Goal: Task Accomplishment & Management: Complete application form

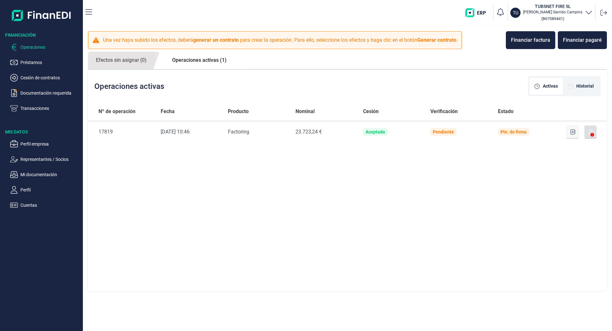
click at [29, 49] on p "Operaciones" at bounding box center [50, 47] width 60 height 8
click at [124, 65] on link "Efectos sin asignar (0)" at bounding box center [121, 61] width 67 height 18
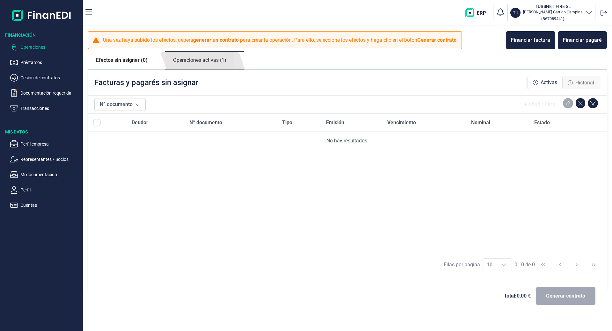
click at [193, 61] on link "Operaciones activas (1)" at bounding box center [199, 61] width 69 height 18
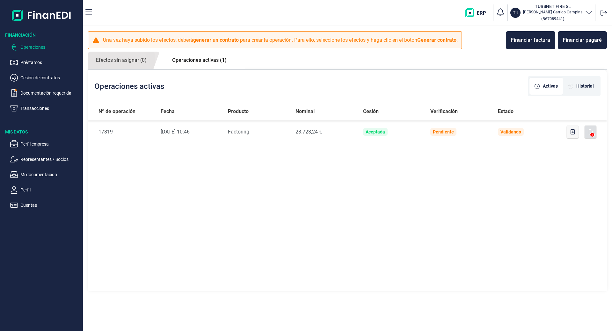
click at [178, 61] on link "Operaciones activas (1)" at bounding box center [199, 60] width 70 height 17
click at [41, 107] on p "Transacciones" at bounding box center [50, 109] width 60 height 8
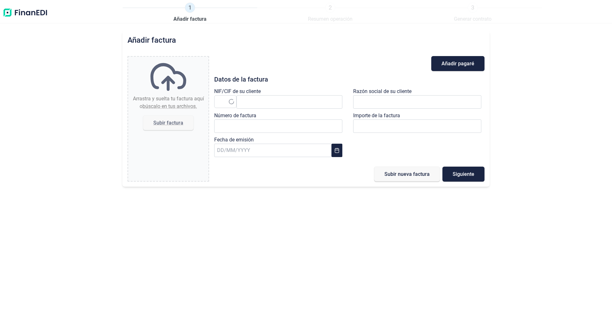
type input "0,00 €"
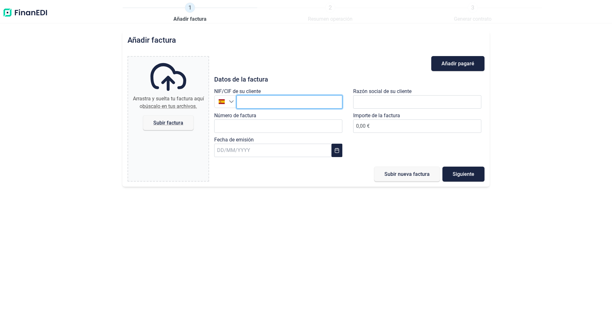
drag, startPoint x: 258, startPoint y: 105, endPoint x: 259, endPoint y: 98, distance: 7.1
click at [258, 104] on input "text" at bounding box center [290, 101] width 106 height 13
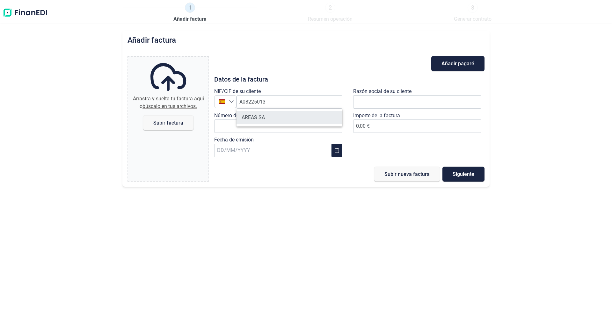
click at [273, 119] on li "AREAS SA" at bounding box center [290, 117] width 106 height 13
type input "A08225013"
type input "AREAS SA"
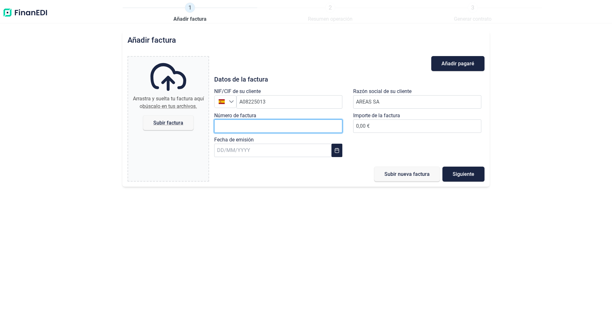
click at [258, 127] on input "Número de factura" at bounding box center [278, 126] width 128 height 13
type input "L-2500419"
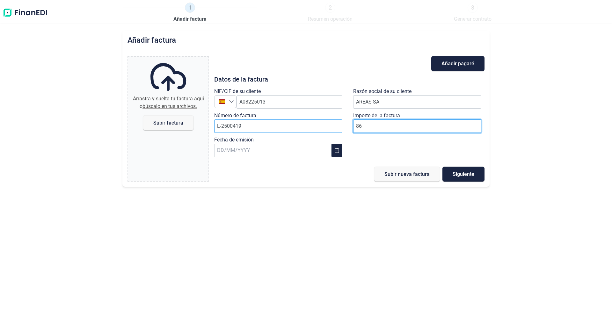
type input "865"
type input "865,15 €"
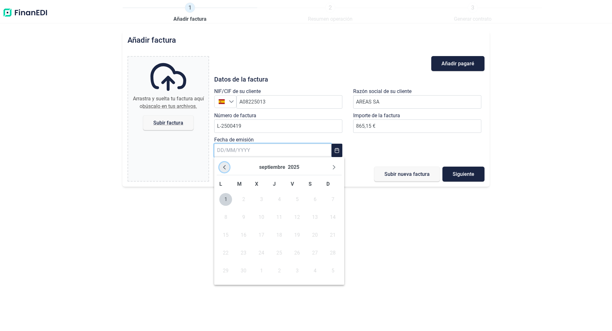
click at [224, 168] on icon "Previous Month" at bounding box center [224, 167] width 3 height 4
click at [259, 273] on span "27" at bounding box center [261, 271] width 13 height 13
type input "[DATE]"
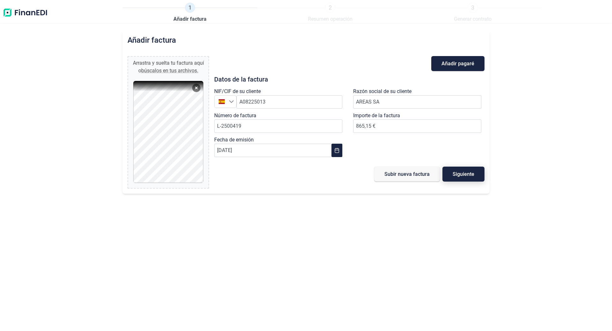
click at [462, 172] on span "Siguiente" at bounding box center [464, 174] width 22 height 5
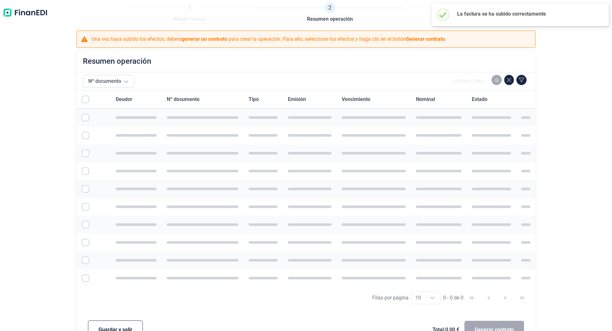
checkbox input "true"
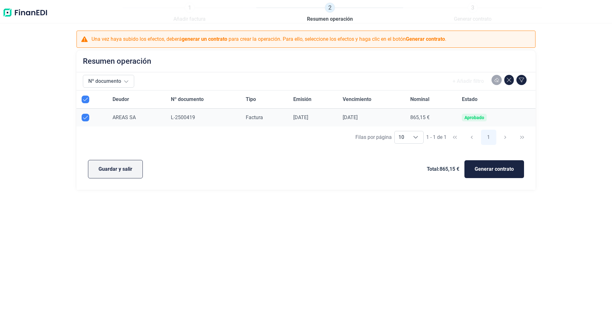
click at [113, 167] on span "Guardar y salir" at bounding box center [116, 169] width 34 height 8
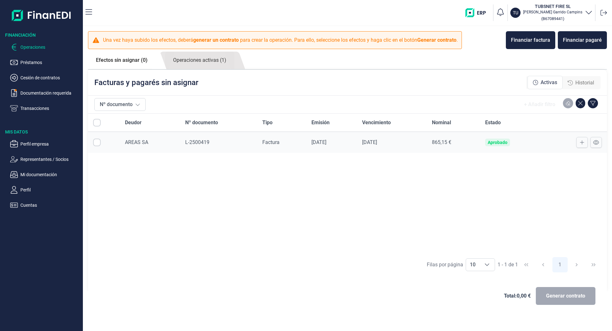
checkbox input "true"
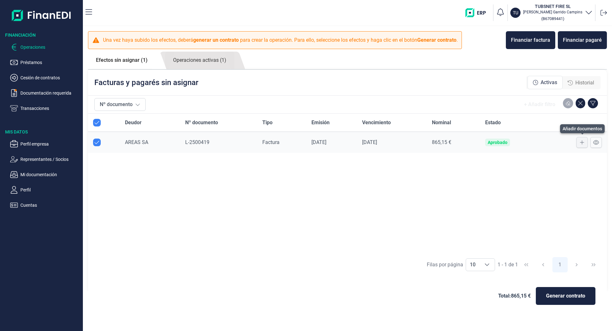
click at [581, 143] on icon at bounding box center [582, 142] width 4 height 5
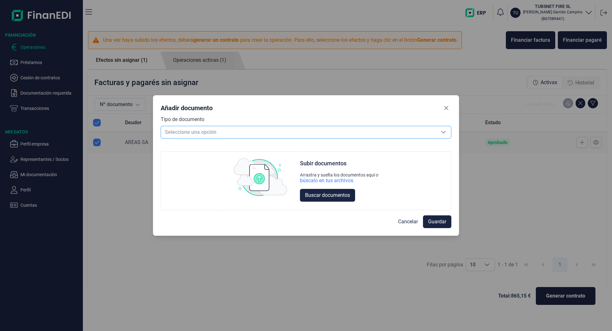
click at [223, 131] on span "Seleccione una opción" at bounding box center [298, 132] width 275 height 12
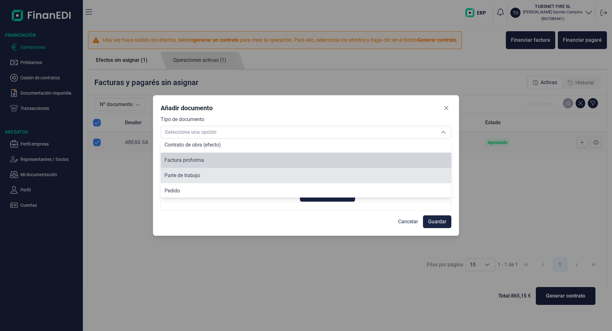
scroll to position [48, 0]
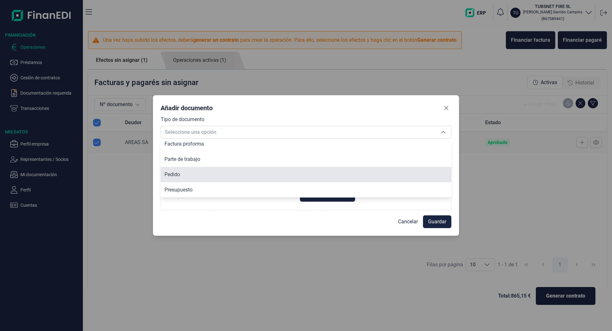
click at [184, 173] on li "Pedido" at bounding box center [306, 174] width 291 height 15
type input "Pedido"
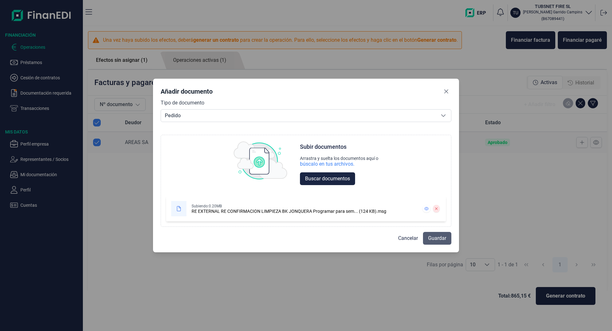
click at [437, 238] on span "Guardar" at bounding box center [437, 239] width 18 height 8
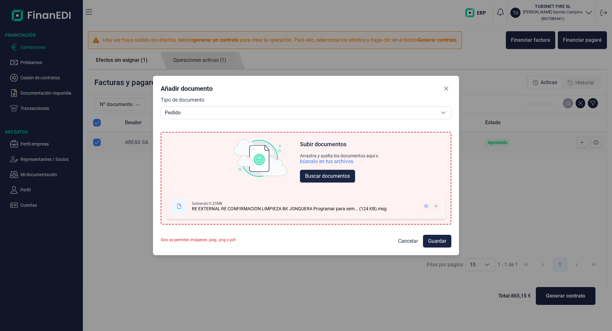
click at [435, 206] on icon at bounding box center [436, 206] width 2 height 2
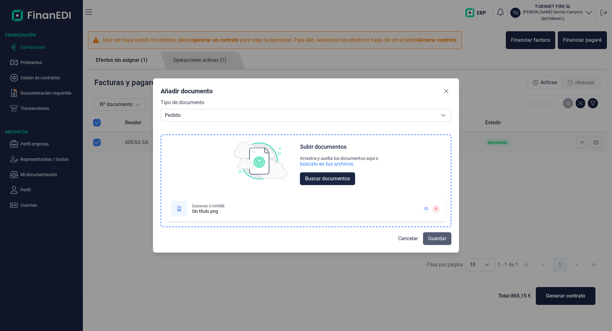
click at [435, 240] on span "Guardar" at bounding box center [437, 239] width 18 height 8
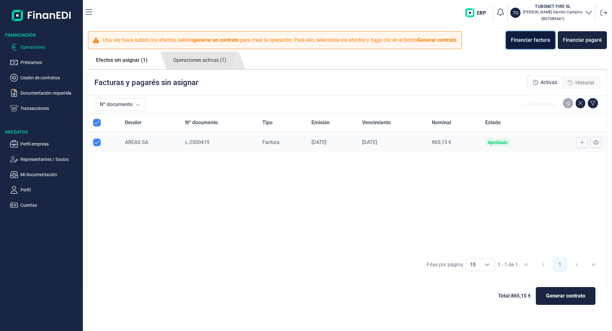
click at [530, 39] on div "Financiar factura" at bounding box center [530, 40] width 39 height 8
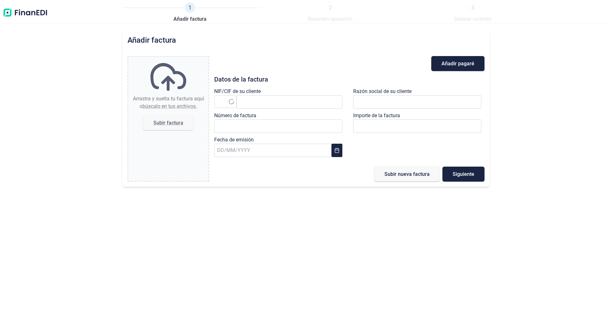
type input "0,00 €"
drag, startPoint x: 261, startPoint y: 93, endPoint x: 262, endPoint y: 99, distance: 6.1
click at [261, 96] on div "NIF/CIF de su cliente España" at bounding box center [279, 100] width 131 height 24
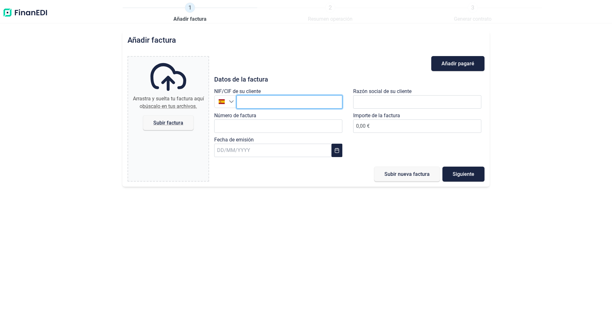
click at [262, 99] on input "text" at bounding box center [290, 101] width 106 height 13
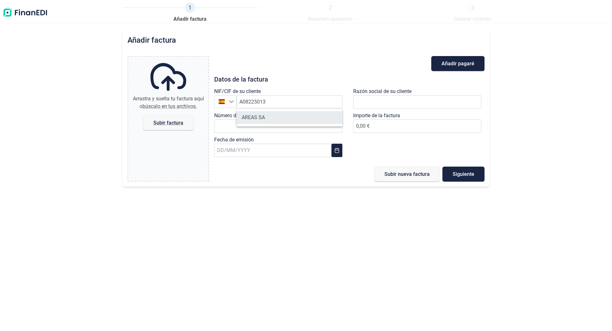
click at [259, 119] on li "AREAS SA" at bounding box center [290, 117] width 106 height 13
type input "A08225013"
type input "AREAS SA"
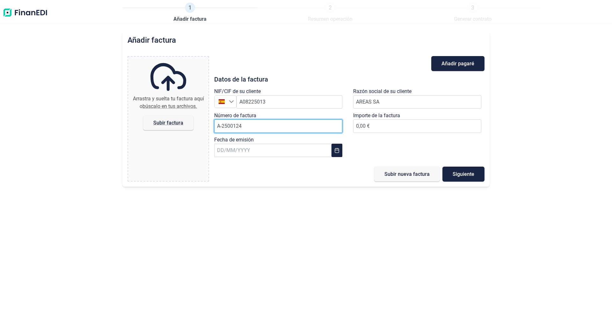
type input "A-2500124"
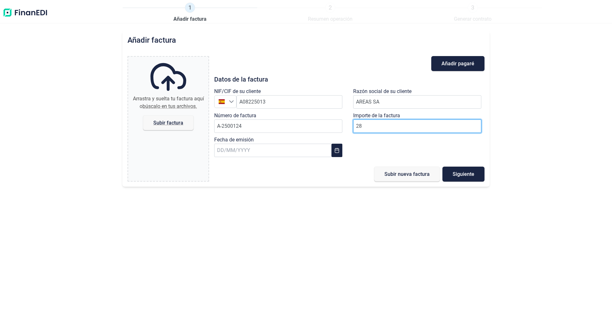
type input "288"
type input "288,79 €"
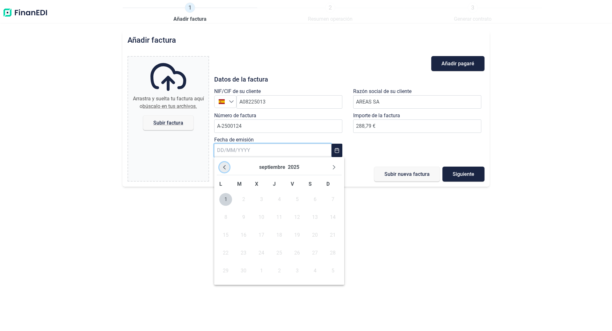
click at [229, 167] on button "Previous Month" at bounding box center [224, 167] width 10 height 10
click at [261, 272] on span "27" at bounding box center [261, 271] width 13 height 13
type input "[DATE]"
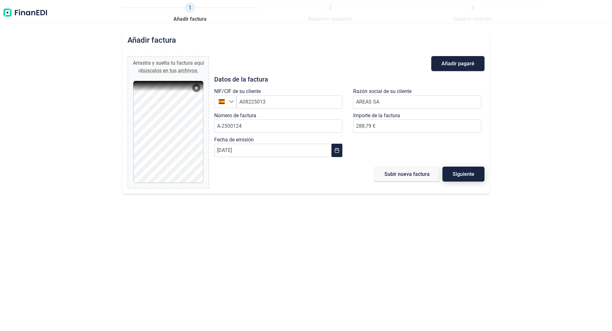
click at [466, 172] on span "Siguiente" at bounding box center [464, 174] width 22 height 5
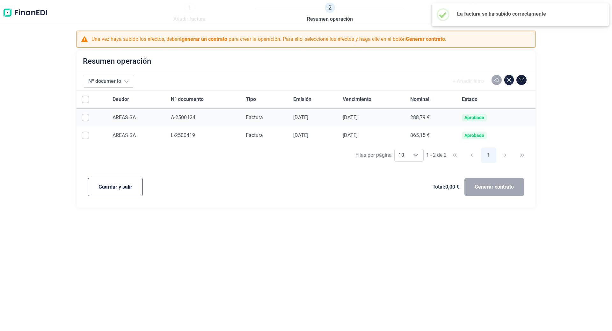
checkbox input "true"
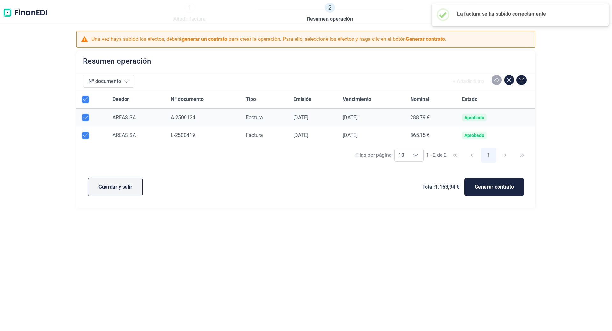
click at [111, 187] on span "Guardar y salir" at bounding box center [116, 187] width 34 height 8
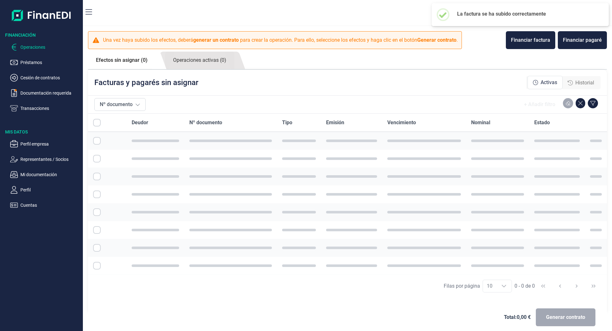
checkbox input "true"
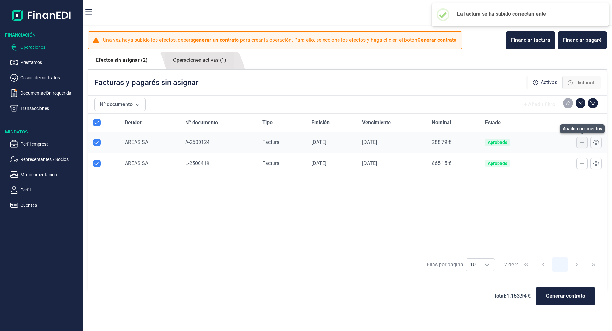
click at [581, 143] on icon at bounding box center [582, 142] width 4 height 5
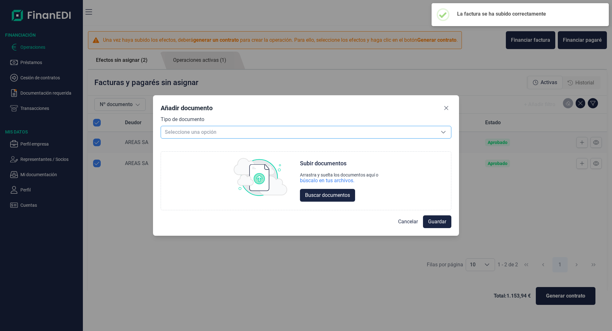
click at [197, 131] on span "Seleccione una opción" at bounding box center [298, 132] width 275 height 12
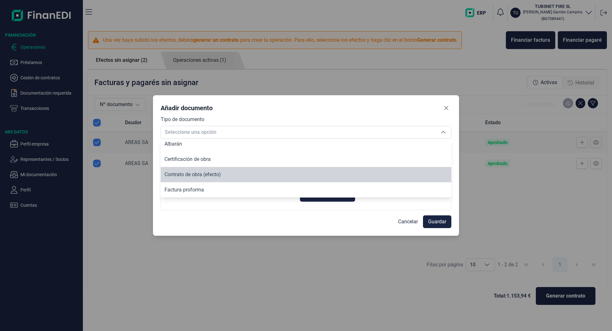
scroll to position [48, 0]
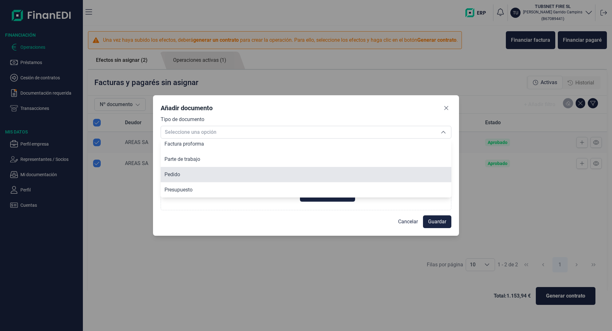
click at [188, 176] on li "Pedido" at bounding box center [306, 174] width 291 height 15
type input "Pedido"
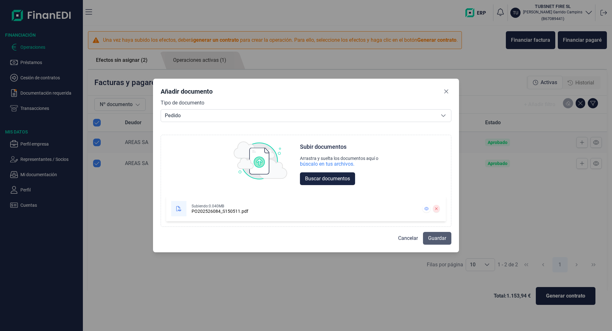
click at [432, 242] on span "Guardar" at bounding box center [437, 239] width 18 height 8
